Goal: Transaction & Acquisition: Download file/media

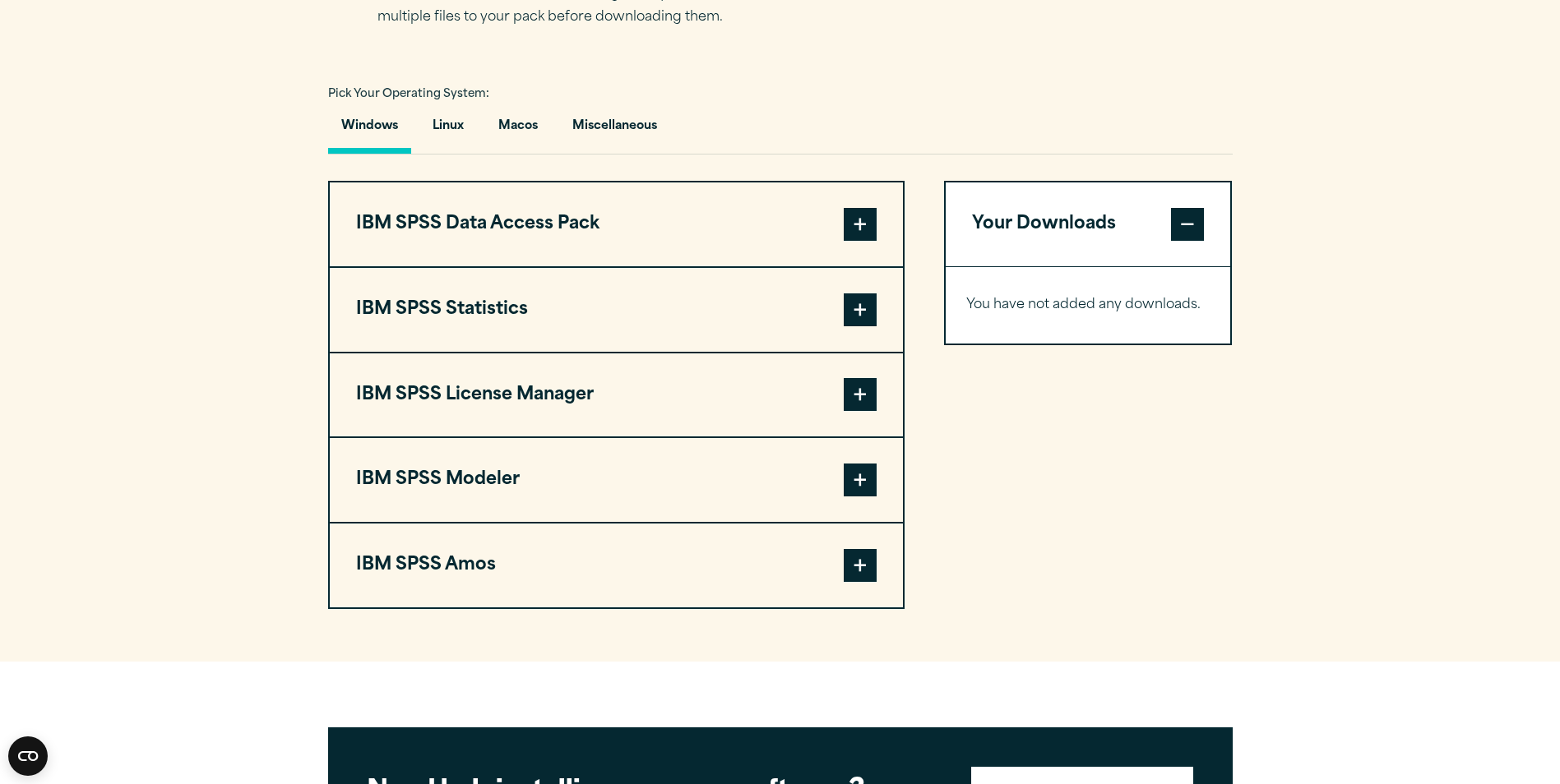
click at [461, 307] on button "IBM SPSS Statistics" at bounding box center [616, 309] width 573 height 83
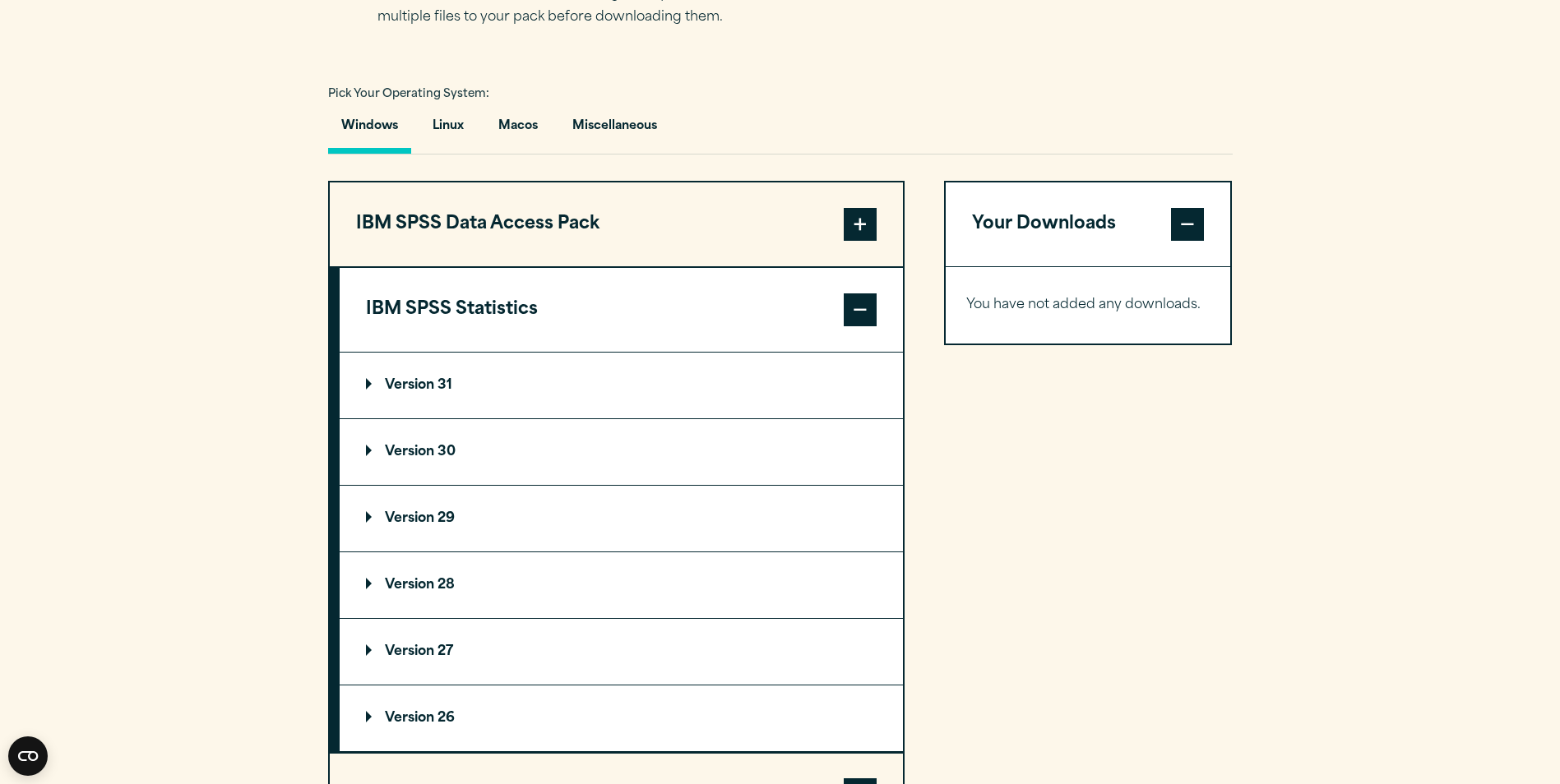
click at [432, 383] on p "Version 31" at bounding box center [409, 385] width 86 height 13
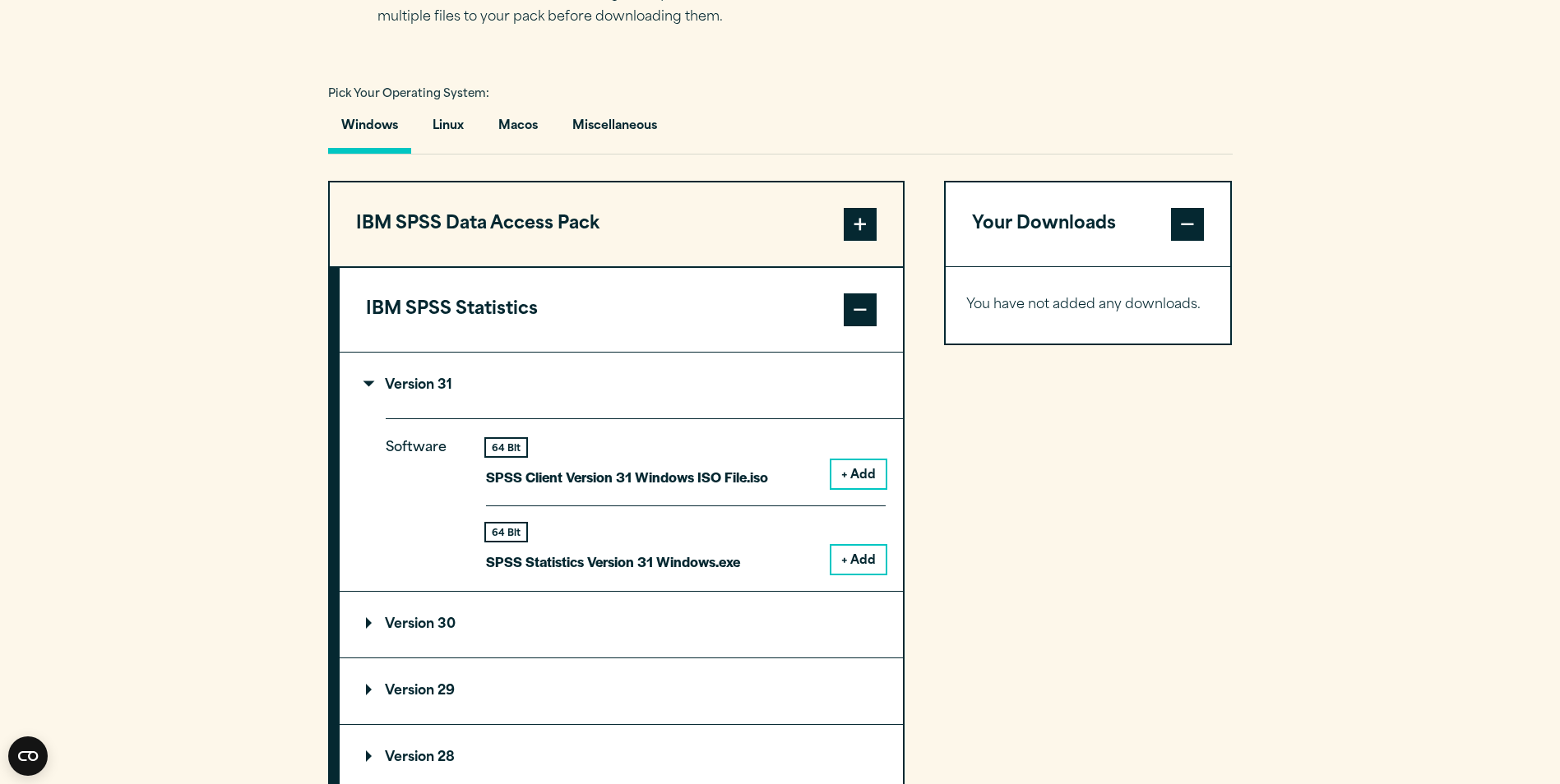
click at [865, 556] on button "+ Add" at bounding box center [858, 560] width 54 height 28
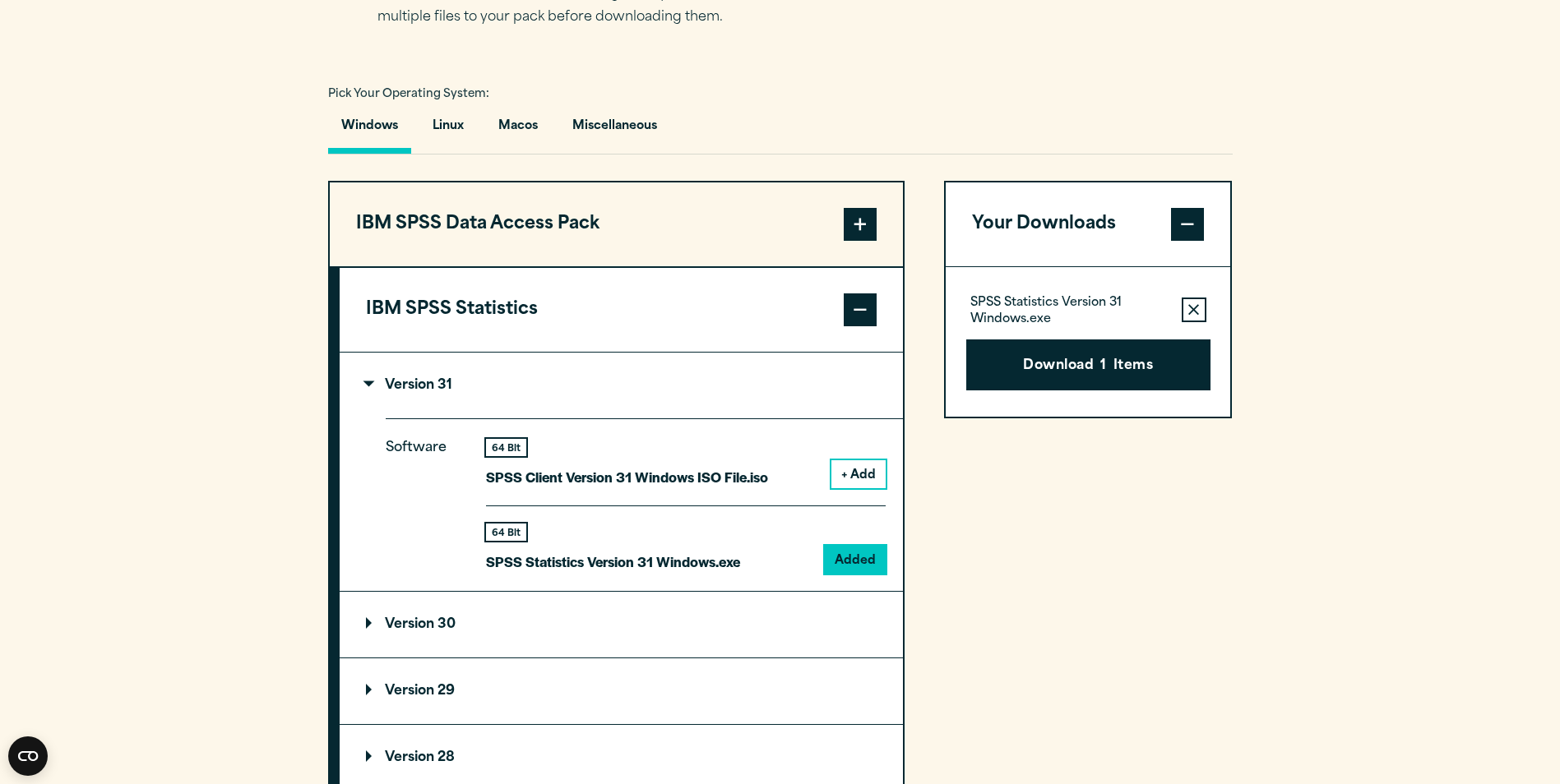
click at [1073, 358] on button "Download 1 Items" at bounding box center [1088, 365] width 244 height 51
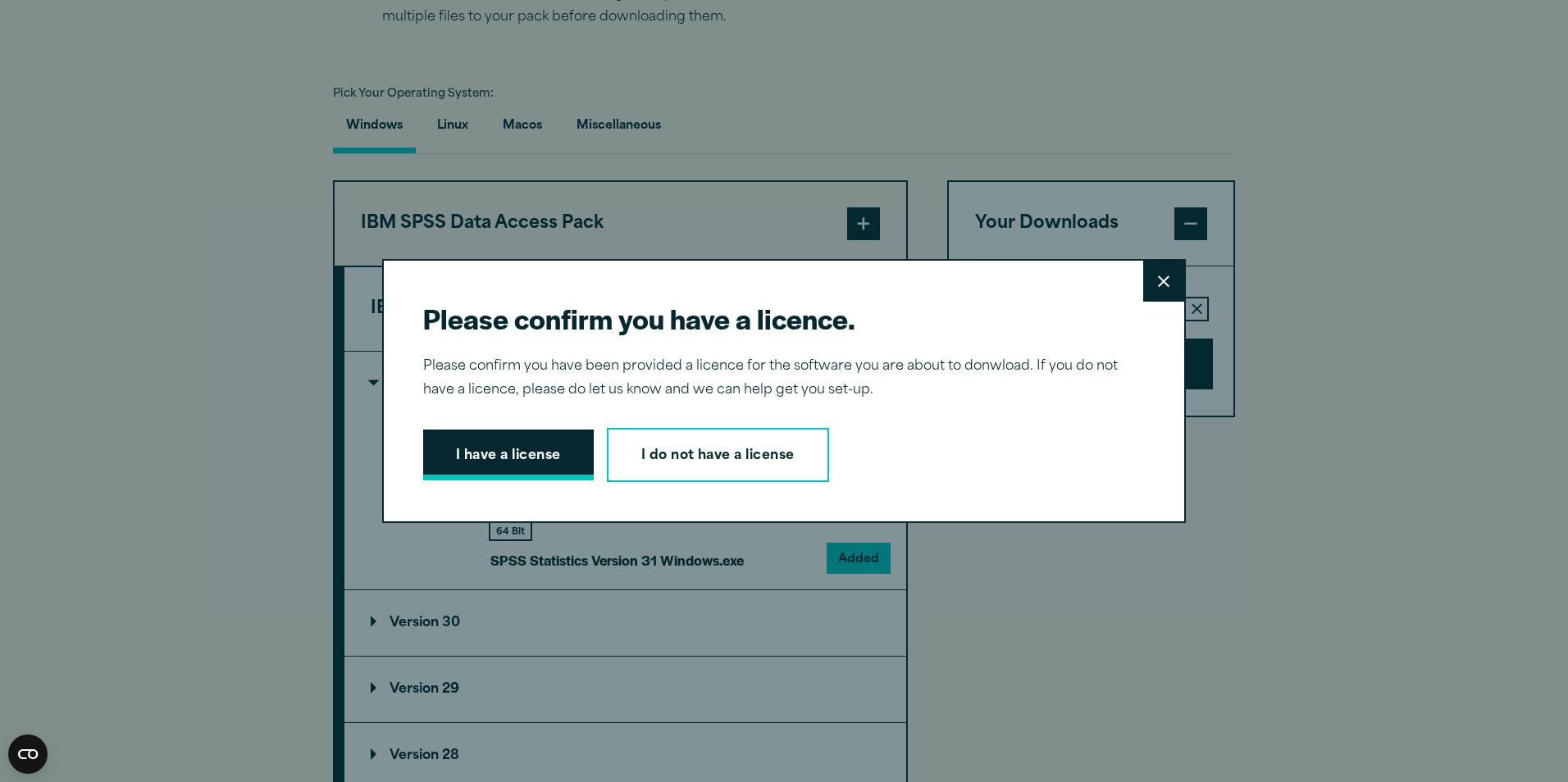
click at [456, 463] on button "I have a license" at bounding box center [508, 455] width 170 height 51
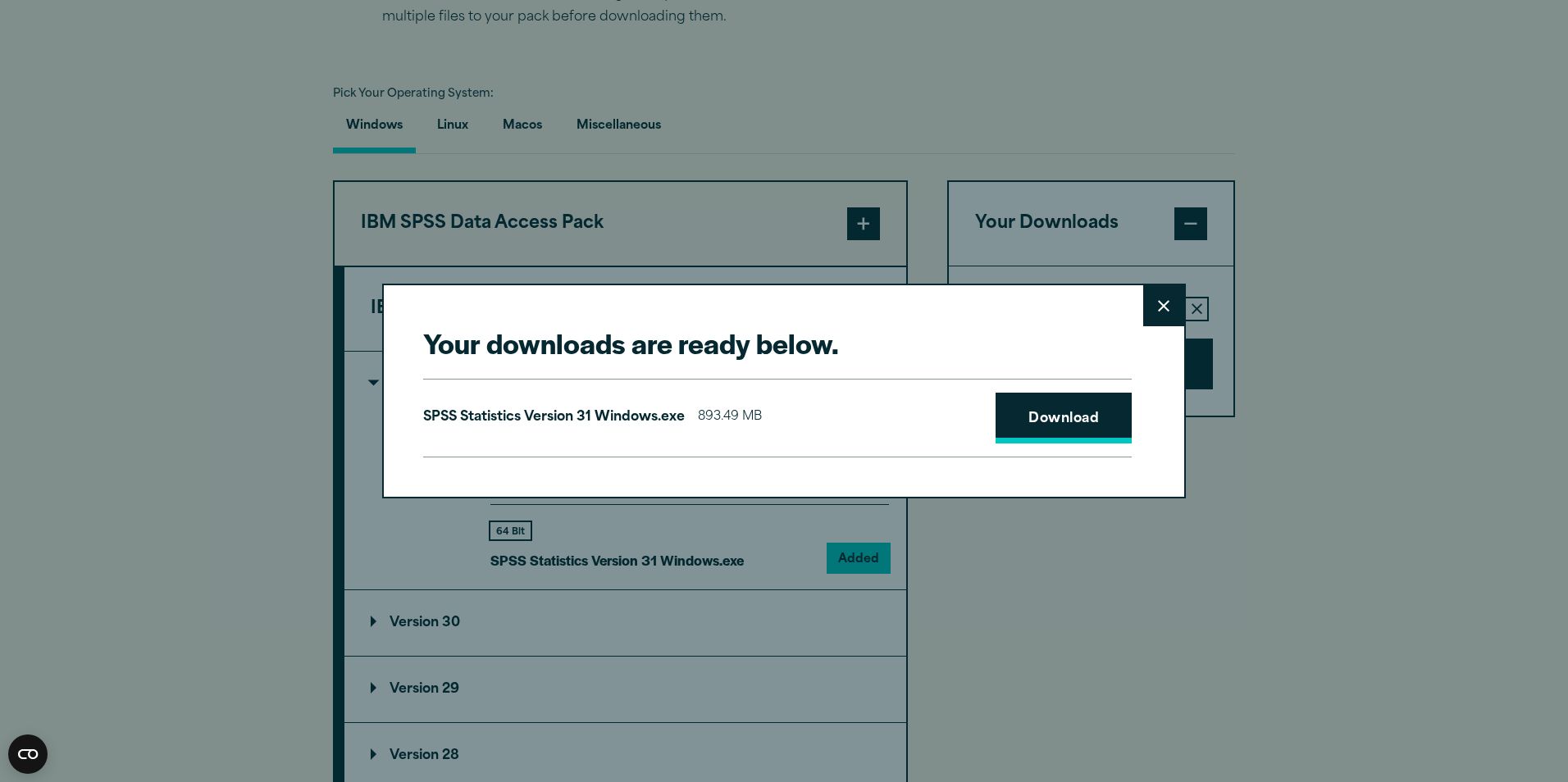
click at [1053, 418] on link "Download" at bounding box center [1064, 418] width 137 height 51
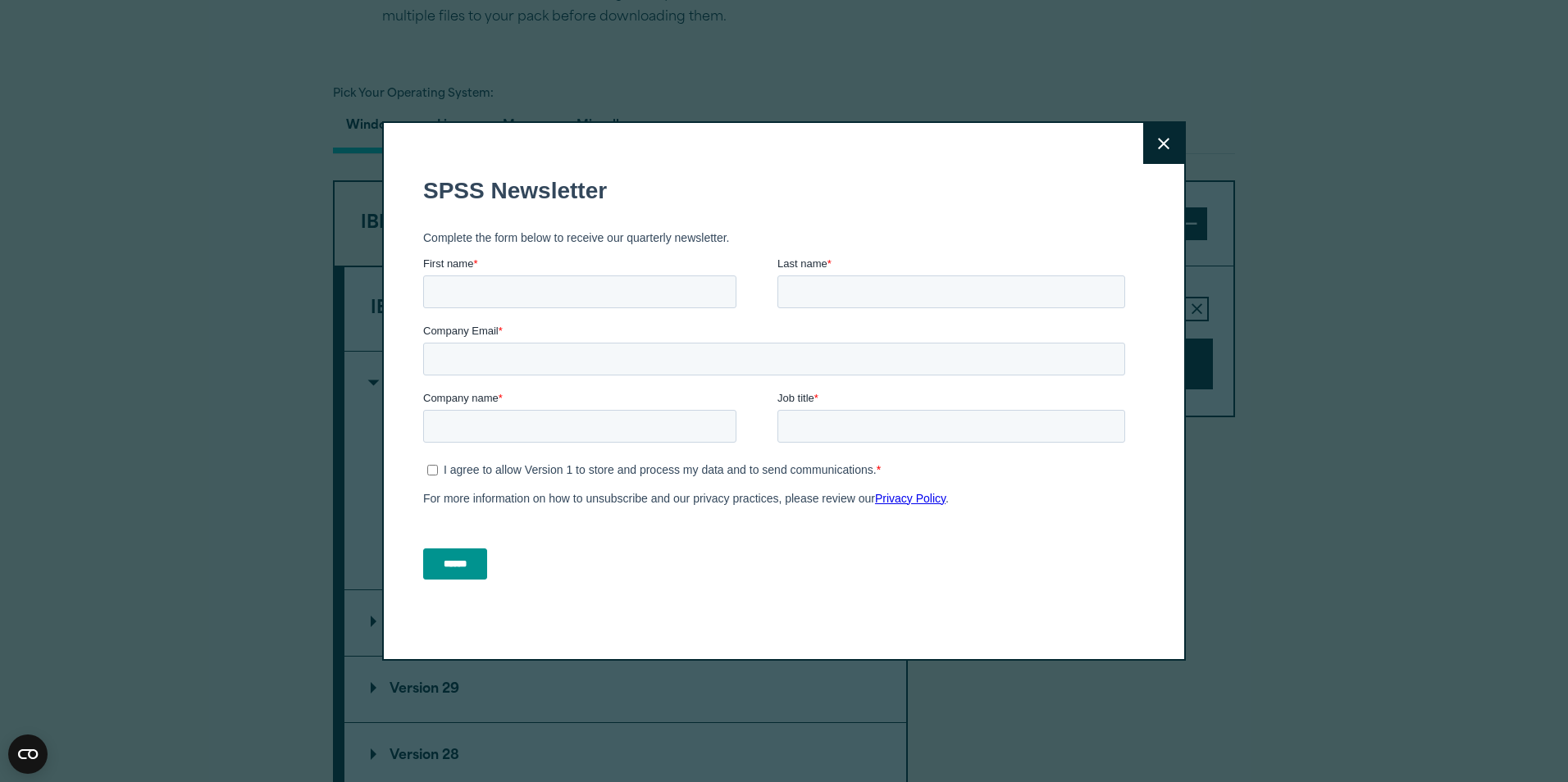
click at [1150, 149] on button "Close" at bounding box center [1164, 144] width 41 height 41
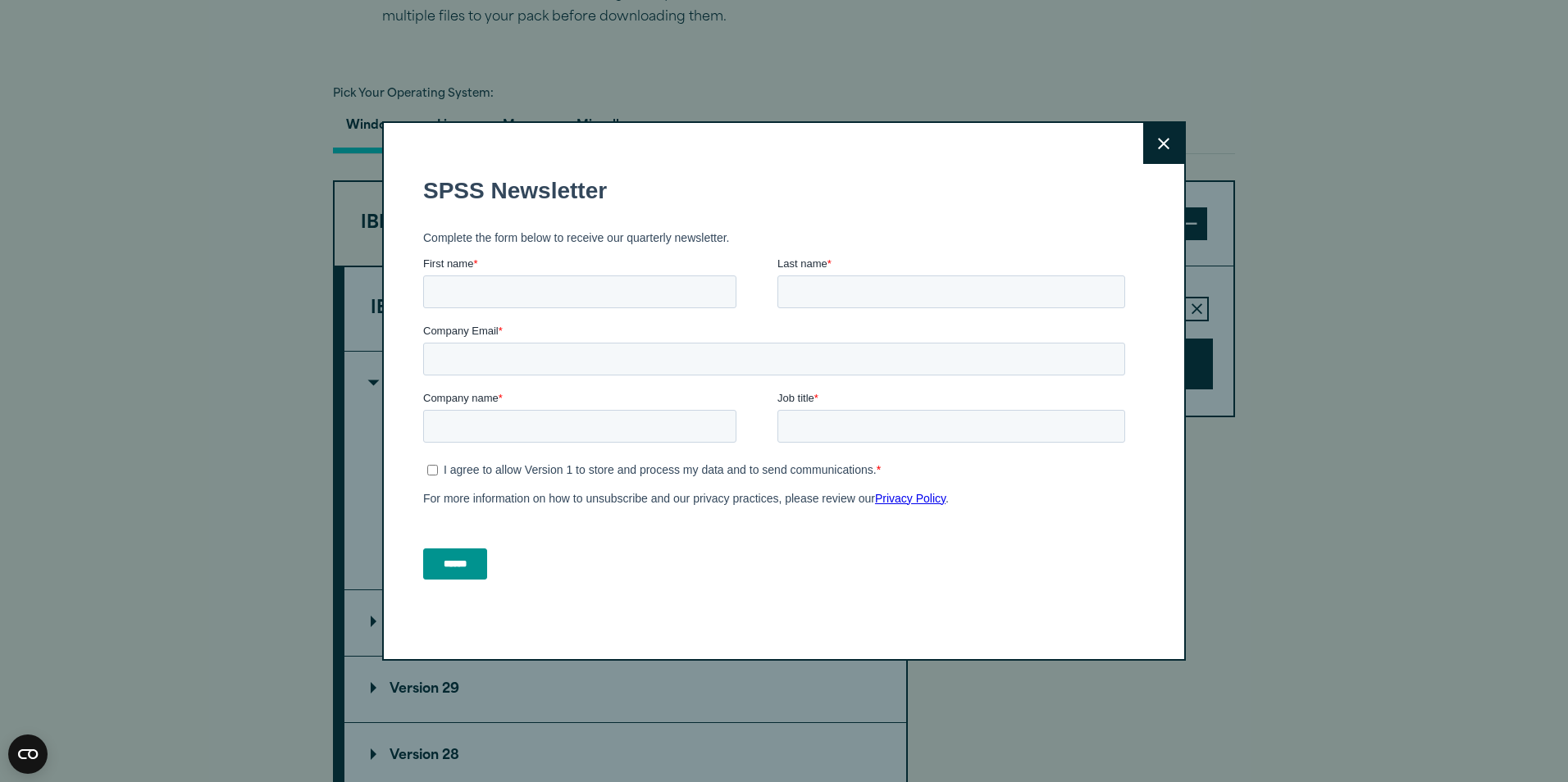
drag, startPoint x: 1166, startPoint y: 141, endPoint x: 1138, endPoint y: 163, distance: 35.6
click at [1163, 141] on button "Close" at bounding box center [1164, 144] width 41 height 41
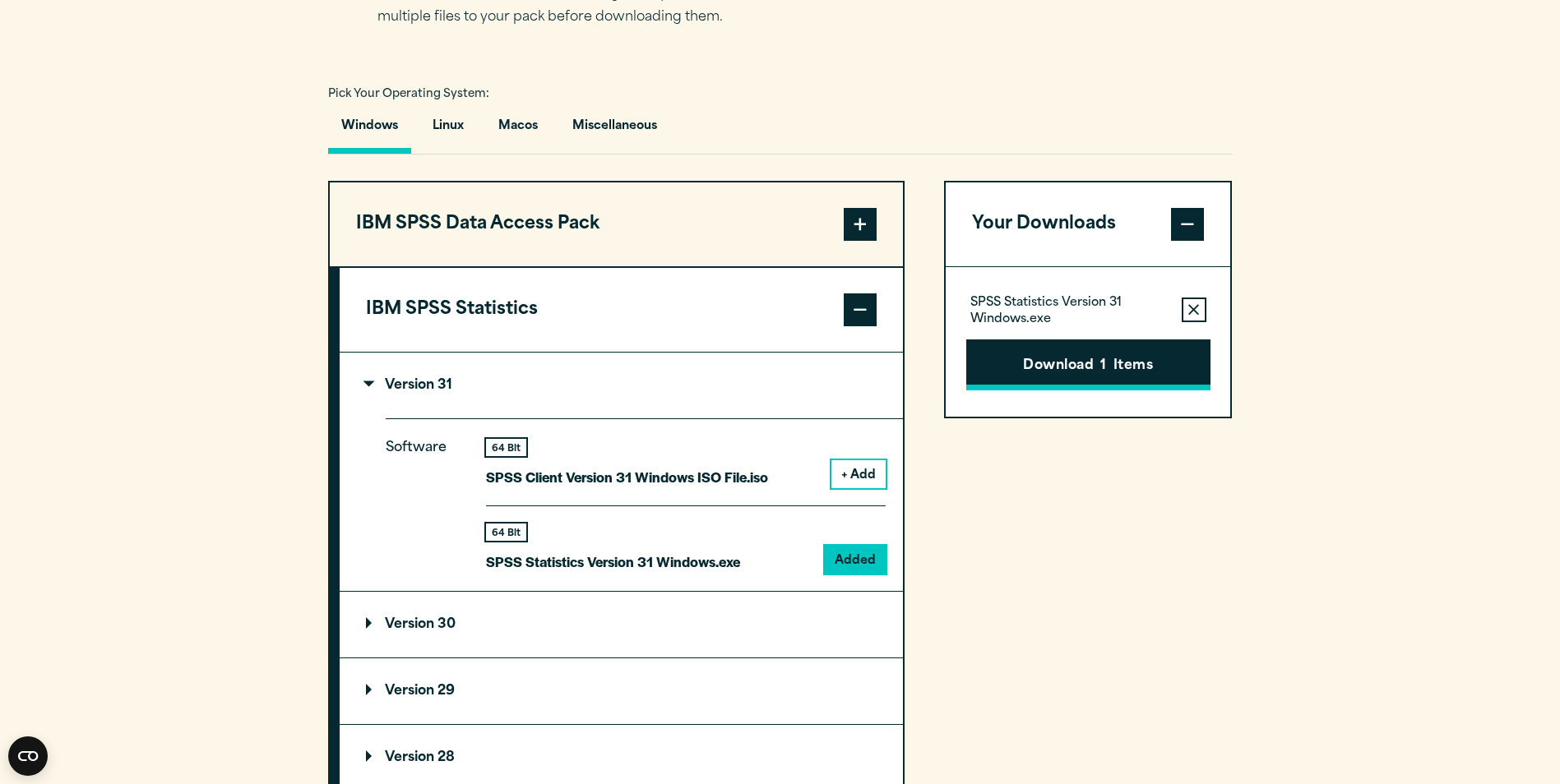
drag, startPoint x: 1005, startPoint y: 366, endPoint x: 950, endPoint y: 372, distance: 55.3
click at [1005, 366] on button "Download 1 Items" at bounding box center [1088, 365] width 244 height 51
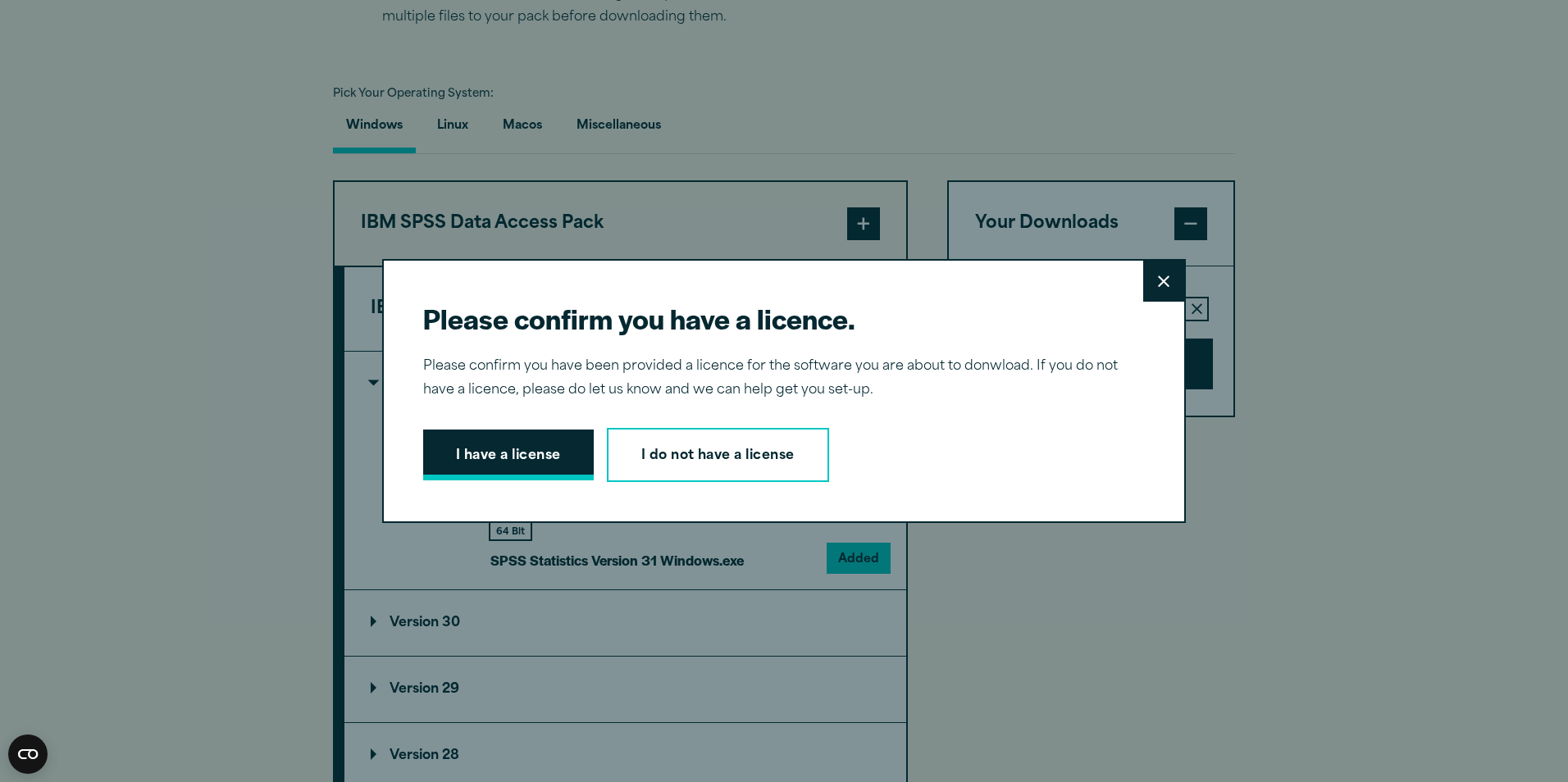
click at [477, 458] on button "I have a license" at bounding box center [508, 455] width 170 height 51
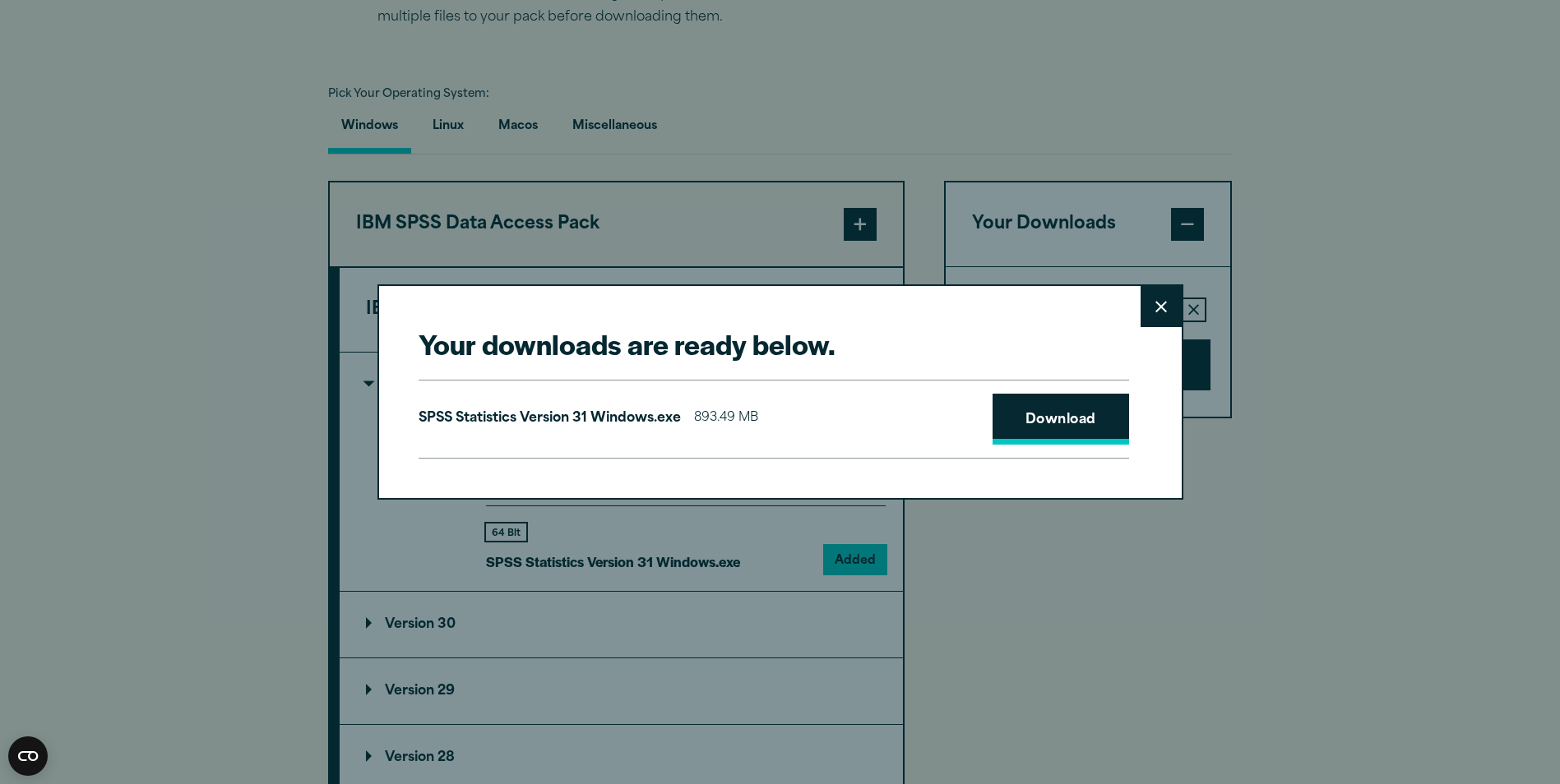
click at [1085, 430] on link "Download" at bounding box center [1061, 419] width 137 height 51
click at [1172, 304] on button "Close" at bounding box center [1161, 307] width 41 height 41
